Goal: Find specific page/section: Find specific page/section

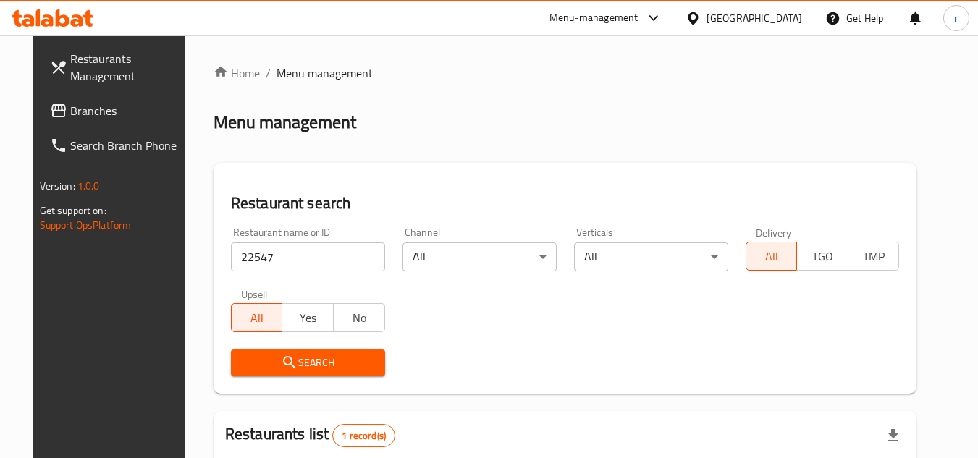
scroll to position [187, 0]
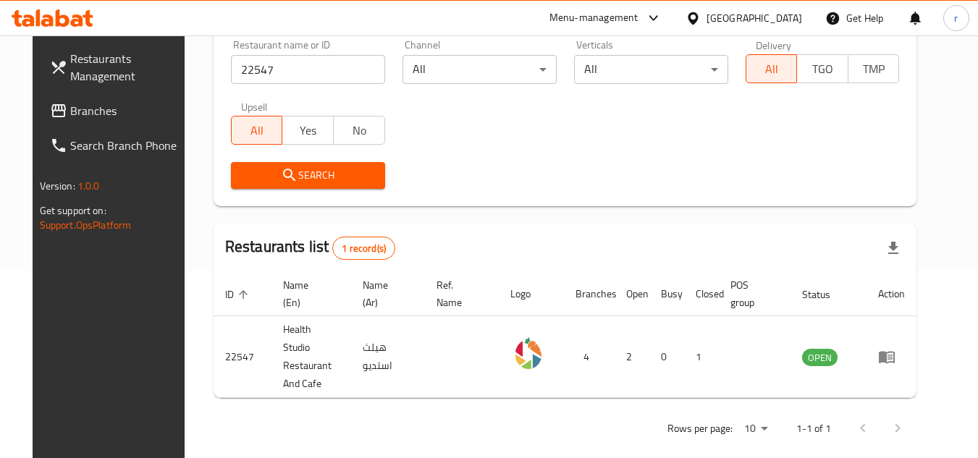
click at [776, 20] on div "[GEOGRAPHIC_DATA]" at bounding box center [754, 18] width 96 height 16
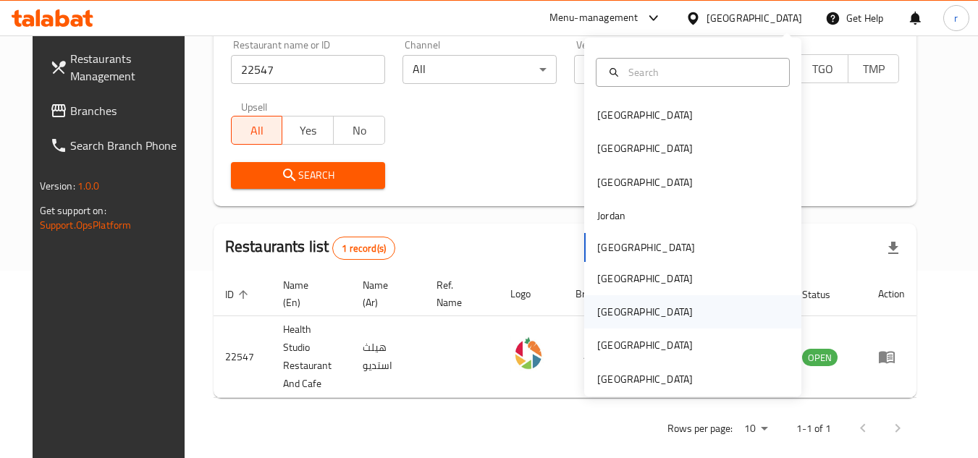
click at [601, 308] on div "[GEOGRAPHIC_DATA]" at bounding box center [645, 312] width 96 height 16
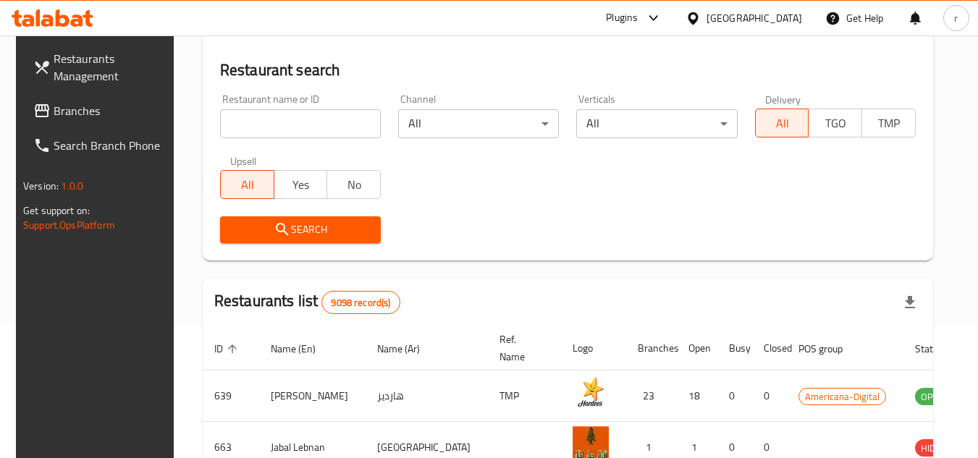
scroll to position [187, 0]
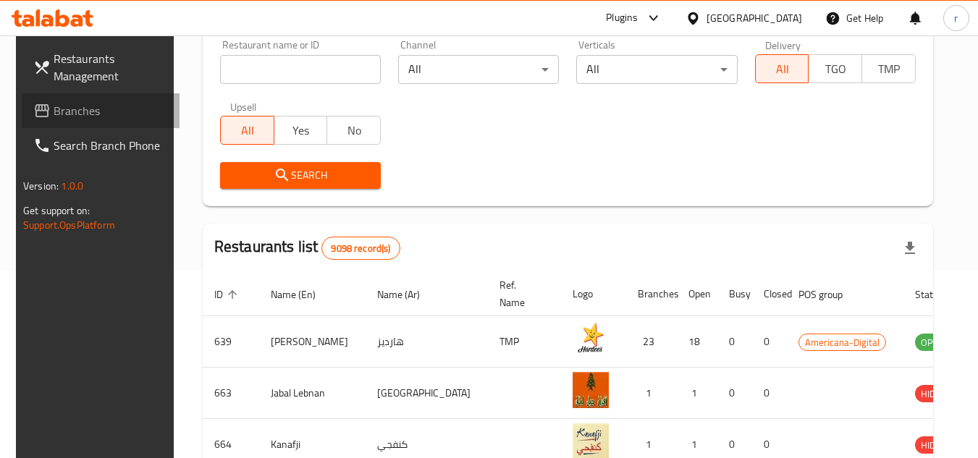
click at [101, 118] on span "Branches" at bounding box center [111, 110] width 114 height 17
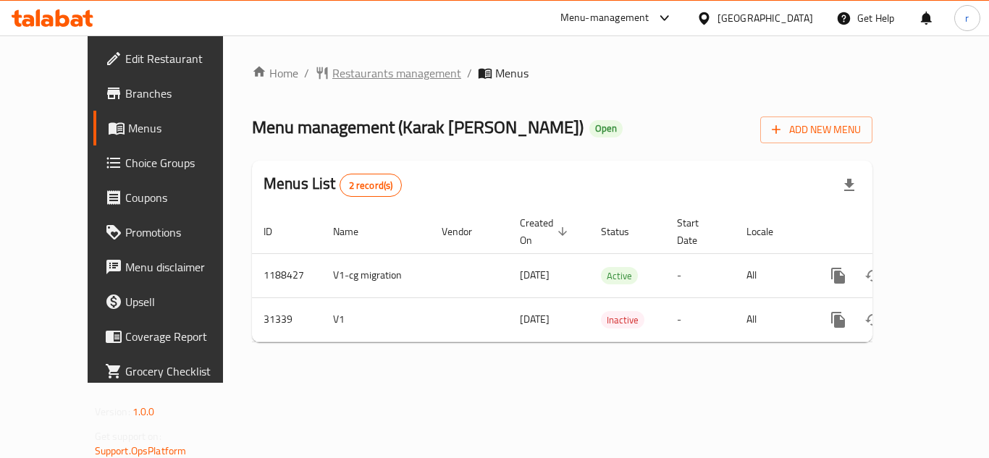
click at [352, 77] on span "Restaurants management" at bounding box center [396, 72] width 129 height 17
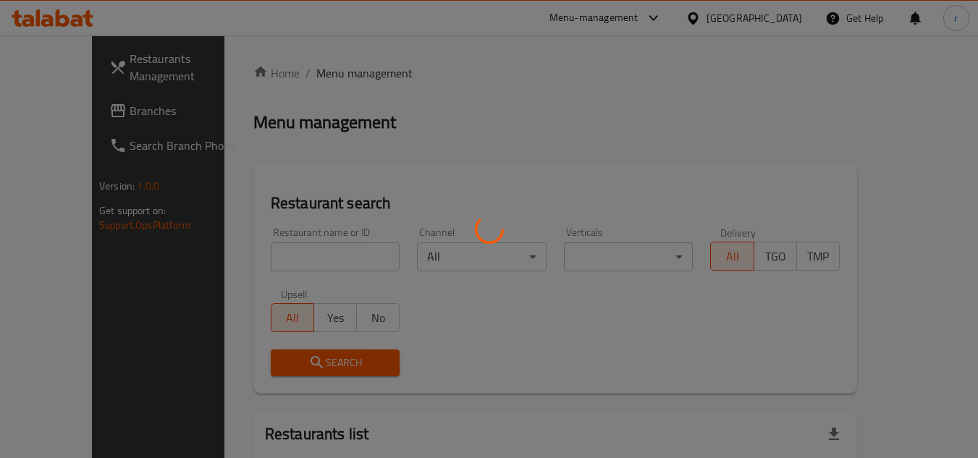
click at [297, 248] on div at bounding box center [489, 229] width 978 height 458
click at [298, 248] on div at bounding box center [489, 229] width 978 height 458
click at [298, 251] on div at bounding box center [489, 229] width 978 height 458
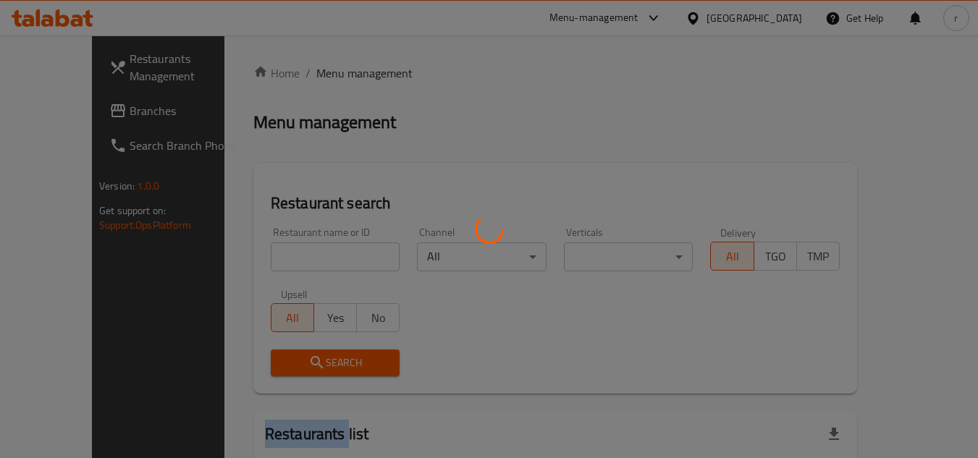
click at [298, 251] on div at bounding box center [489, 229] width 978 height 458
click at [299, 251] on div at bounding box center [489, 229] width 978 height 458
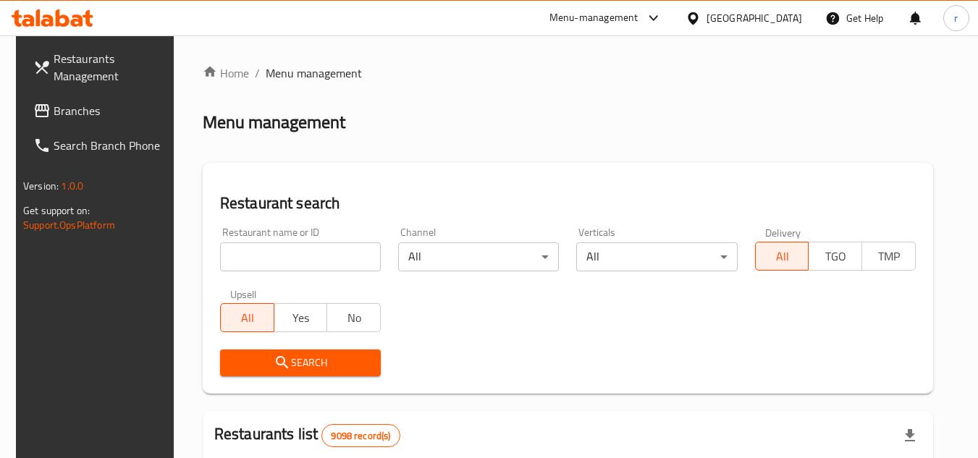
click at [301, 248] on input "search" at bounding box center [300, 256] width 161 height 29
paste input "16091"
type input "16091"
click at [259, 363] on span "Search" at bounding box center [301, 363] width 138 height 18
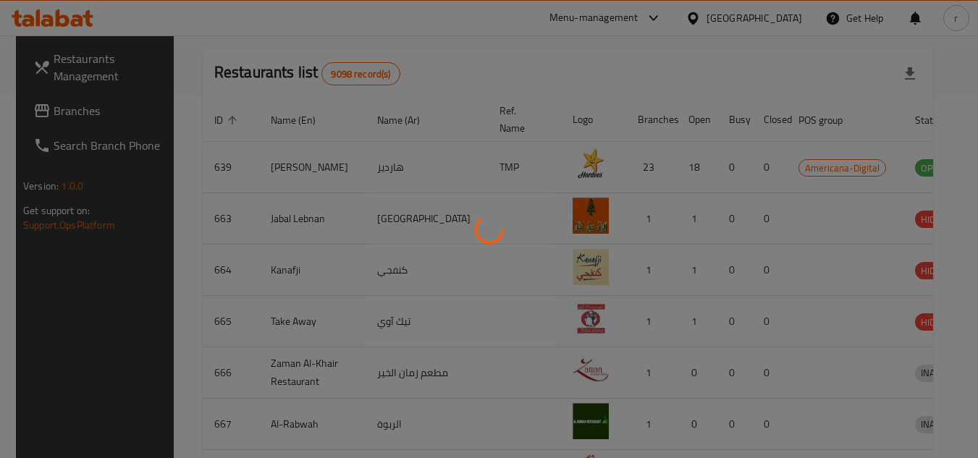
scroll to position [175, 0]
